Goal: Check status

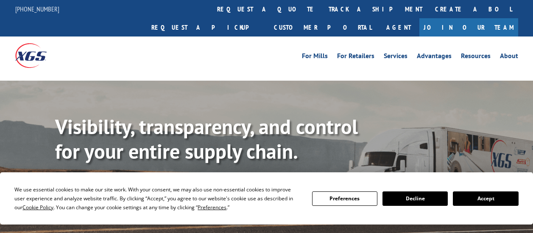
scroll to position [42, 0]
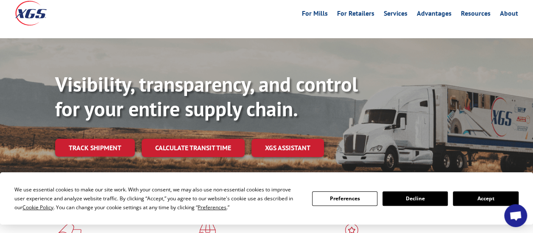
drag, startPoint x: 102, startPoint y: 124, endPoint x: 118, endPoint y: 122, distance: 15.8
click at [102, 139] on link "Track shipment" at bounding box center [95, 148] width 80 height 18
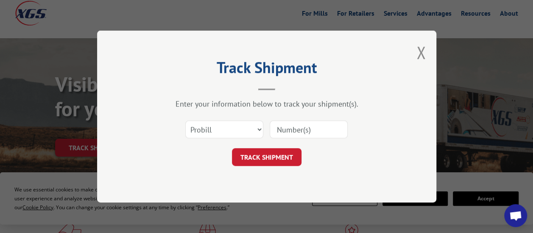
click at [307, 131] on input at bounding box center [308, 129] width 78 height 18
paste input "17051414"
type input "17051414"
click button "TRACK SHIPMENT" at bounding box center [266, 157] width 69 height 18
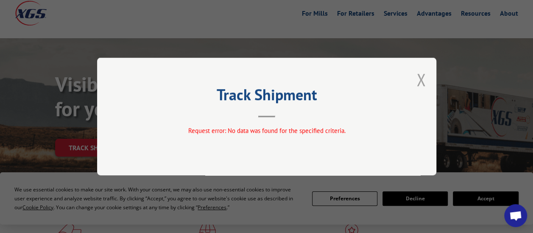
click at [419, 79] on button "Close modal" at bounding box center [420, 79] width 9 height 22
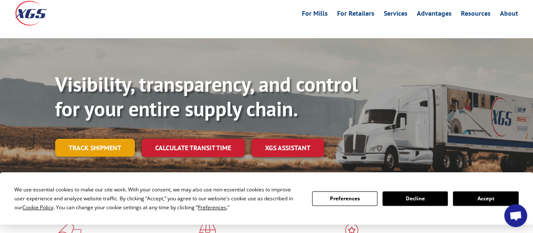
click at [124, 139] on link "Track shipment" at bounding box center [95, 148] width 80 height 18
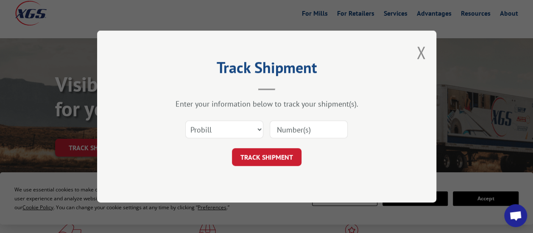
click at [303, 126] on input at bounding box center [308, 129] width 78 height 18
click at [228, 128] on select "Select category... Probill BOL PO" at bounding box center [224, 129] width 78 height 18
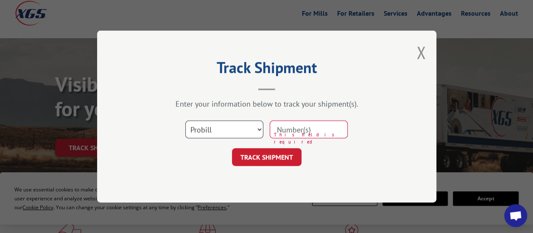
select select "bol"
click at [185, 120] on select "Select category... Probill BOL PO" at bounding box center [224, 129] width 78 height 18
click at [285, 127] on input at bounding box center [308, 129] width 78 height 18
paste input "5415465"
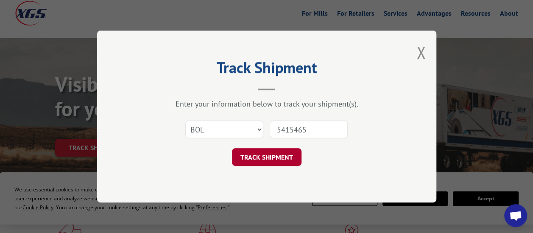
type input "5415465"
click at [280, 152] on button "TRACK SHIPMENT" at bounding box center [266, 157] width 69 height 18
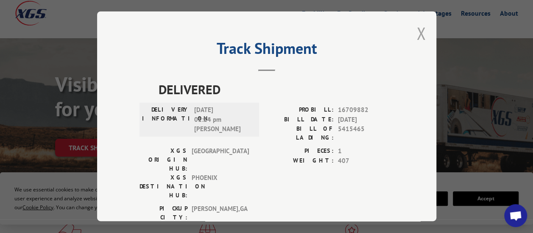
click at [416, 31] on button "Close modal" at bounding box center [420, 33] width 9 height 22
